Goal: Information Seeking & Learning: Check status

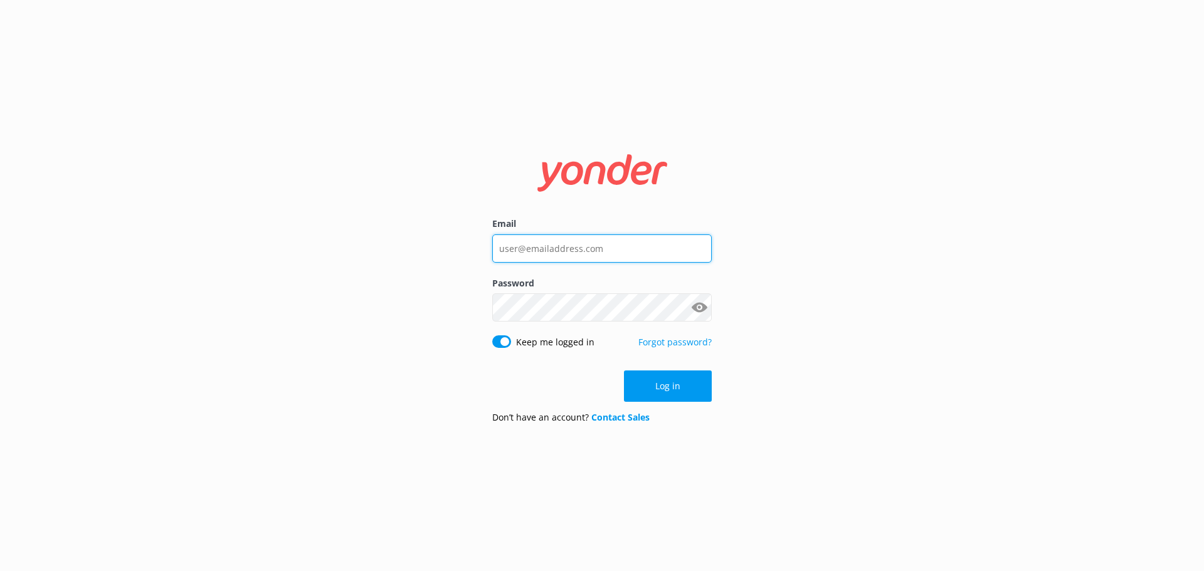
click at [622, 257] on input "Email" at bounding box center [602, 249] width 220 height 28
click at [695, 252] on div "Email" at bounding box center [602, 246] width 220 height 59
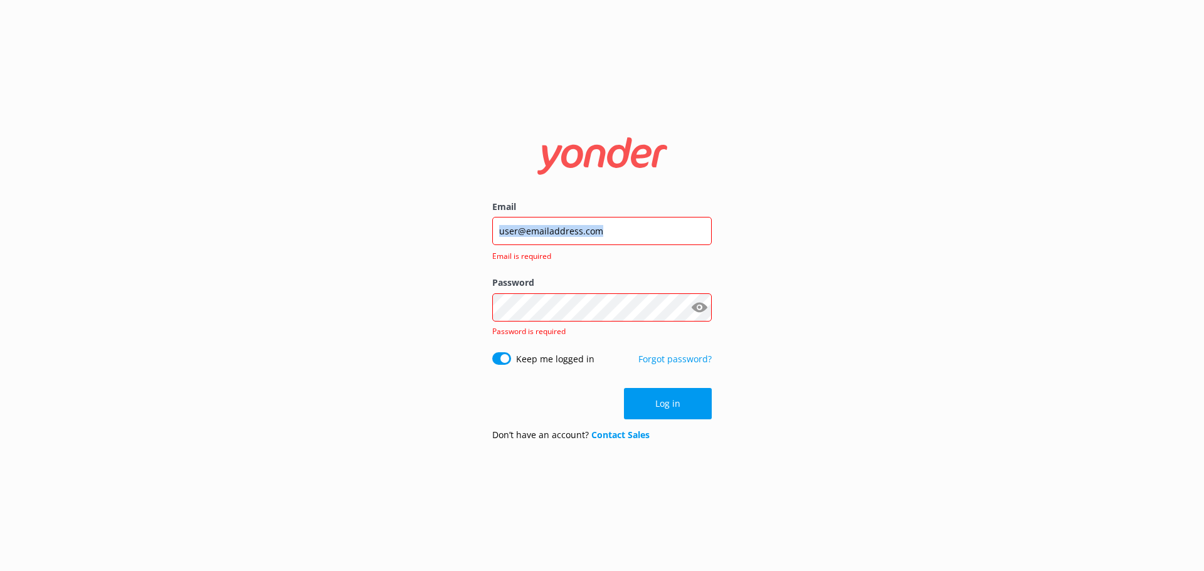
click at [697, 245] on div at bounding box center [602, 231] width 220 height 29
click at [698, 240] on input "Email" at bounding box center [602, 231] width 220 height 28
click at [698, 232] on keeper-lock "Open Keeper Popup" at bounding box center [698, 231] width 15 height 15
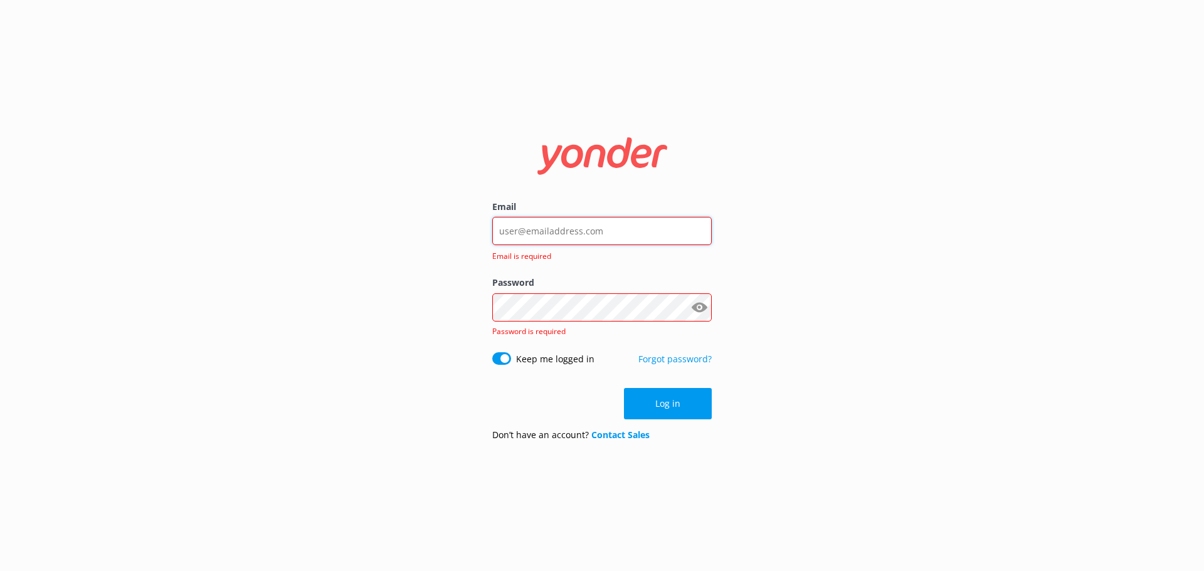
type input "[EMAIL_ADDRESS][DOMAIN_NAME]"
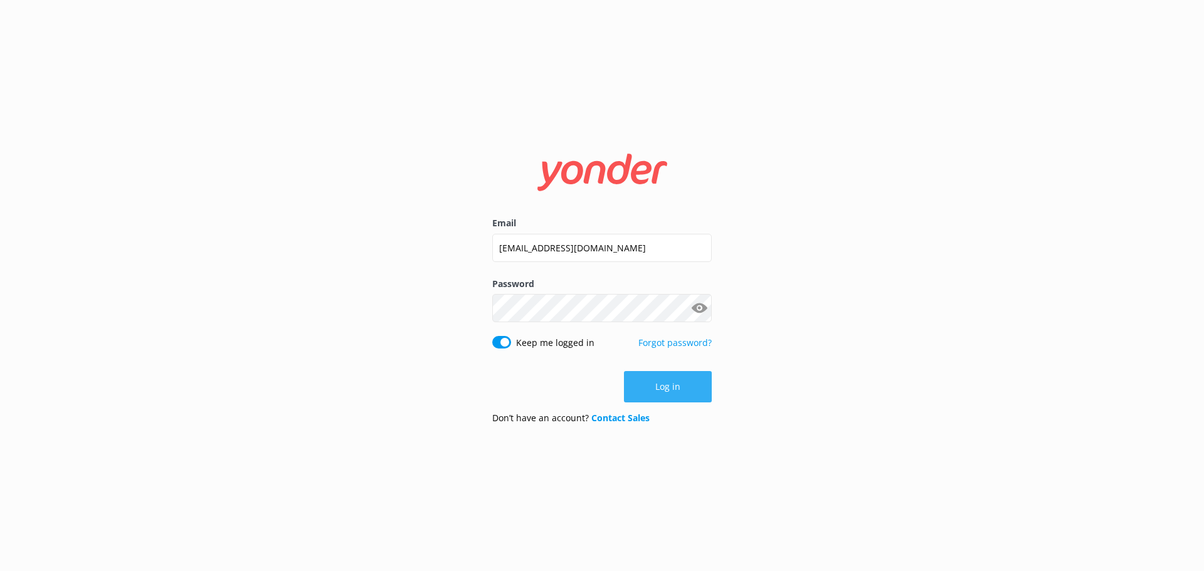
click at [634, 382] on button "Log in" at bounding box center [668, 386] width 88 height 31
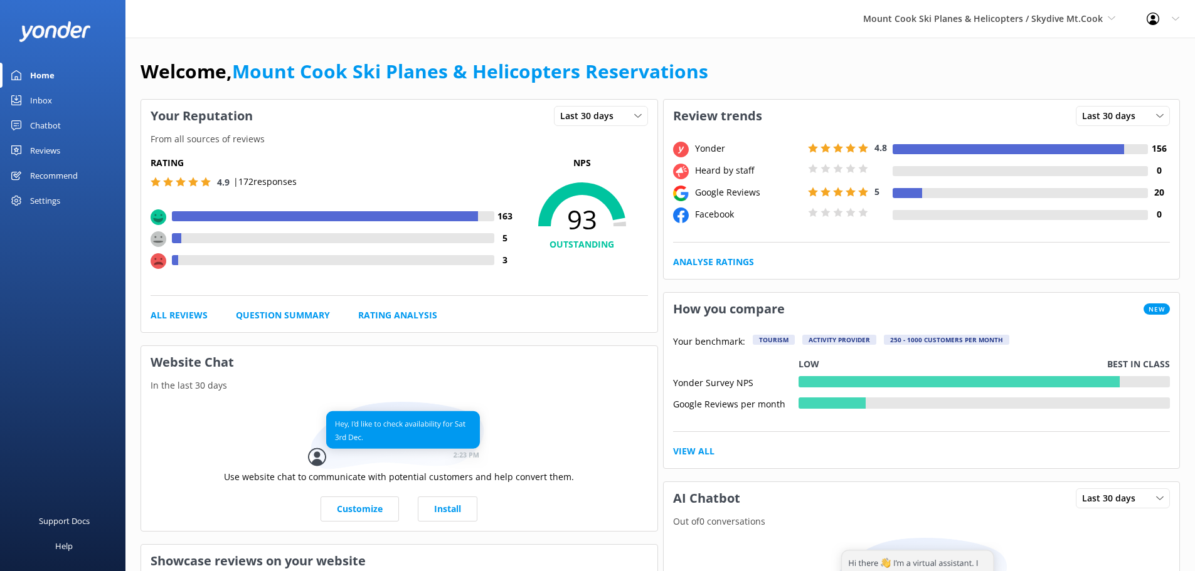
click at [34, 154] on div "Reviews" at bounding box center [45, 150] width 30 height 25
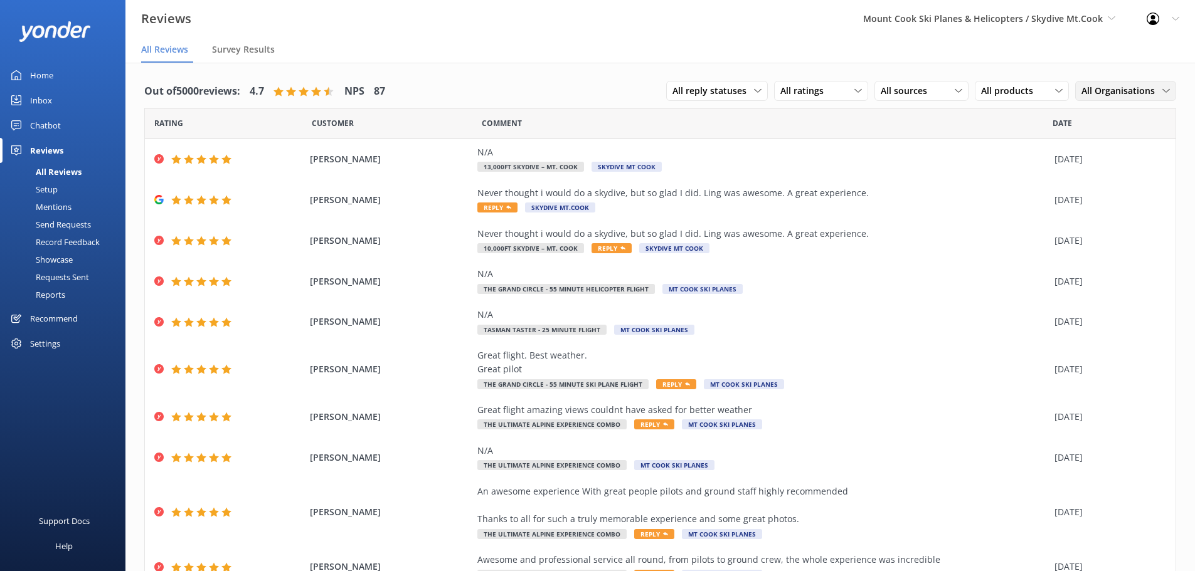
click at [1089, 93] on span "All Organisations" at bounding box center [1122, 91] width 81 height 14
click at [1093, 159] on link "Mt Cook Ski Planes" at bounding box center [1132, 167] width 112 height 25
